Goal: Find specific page/section: Find specific page/section

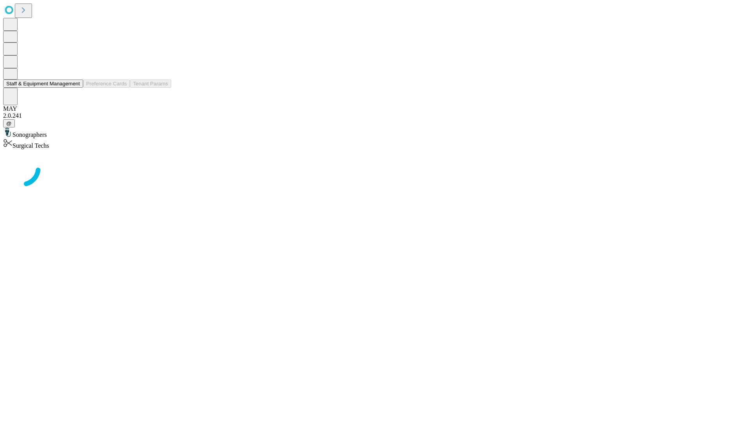
click at [74, 88] on button "Staff & Equipment Management" at bounding box center [43, 84] width 80 height 8
